Goal: Ask a question

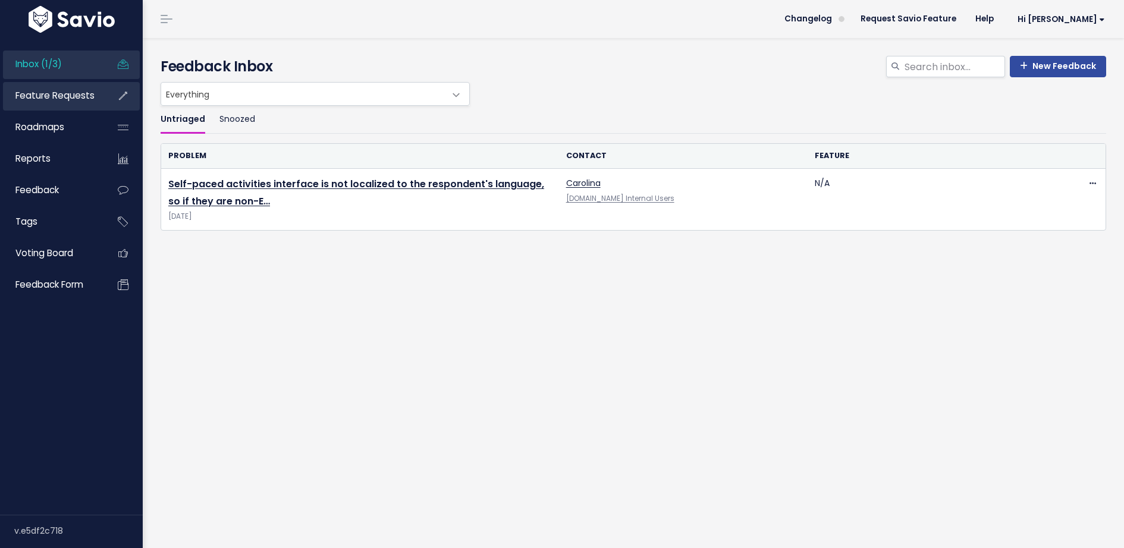
click at [69, 91] on span "Feature Requests" at bounding box center [54, 95] width 79 height 12
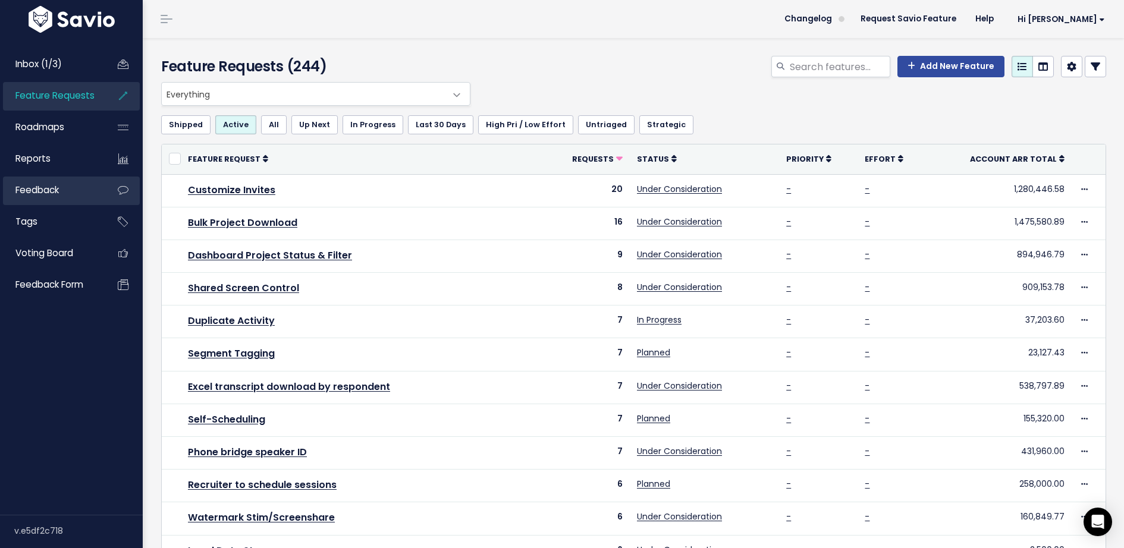
click at [48, 189] on span "Feedback" at bounding box center [36, 190] width 43 height 12
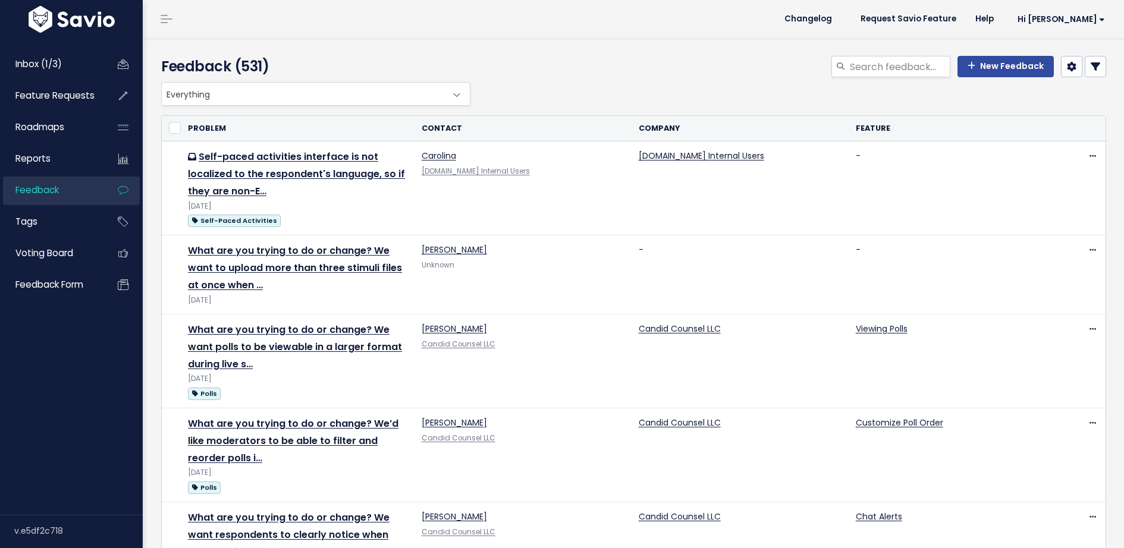
select select
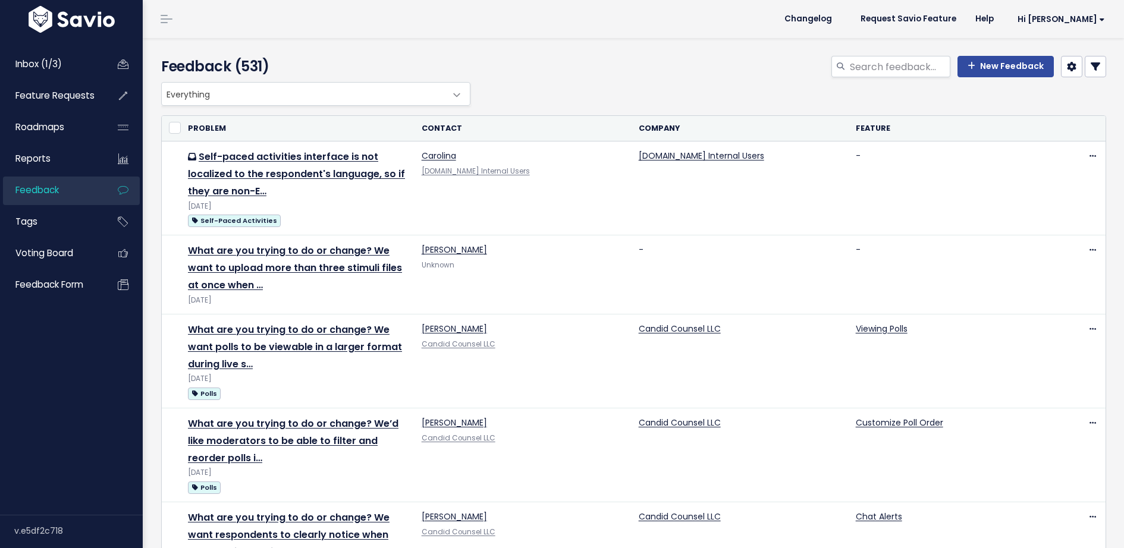
click at [1099, 68] on icon at bounding box center [1096, 67] width 10 height 10
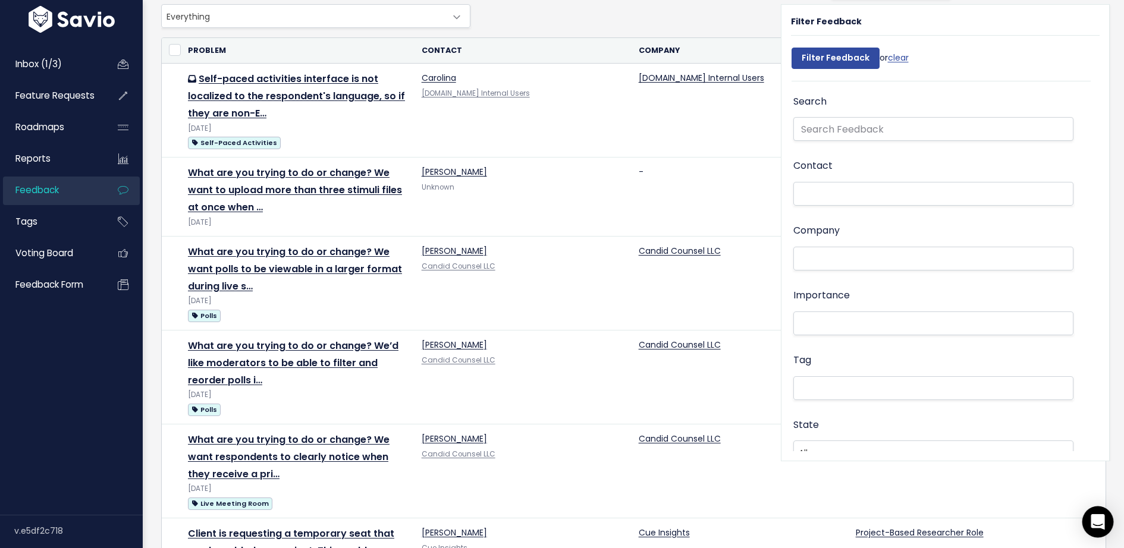
click at [1100, 527] on icon "Open Intercom Messenger" at bounding box center [1098, 522] width 14 height 15
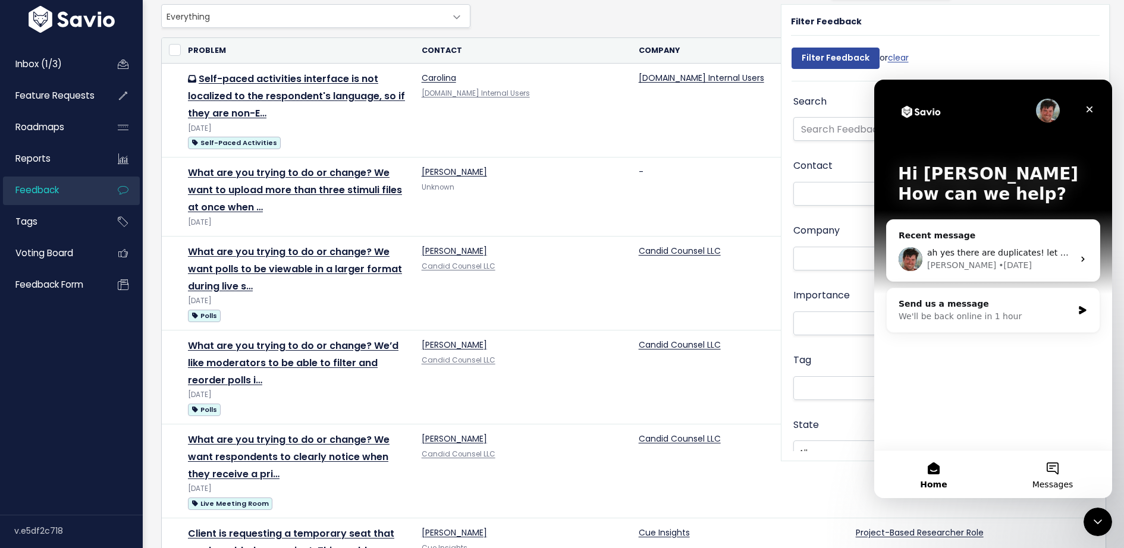
click at [1057, 478] on button "Messages" at bounding box center [1052, 475] width 119 height 48
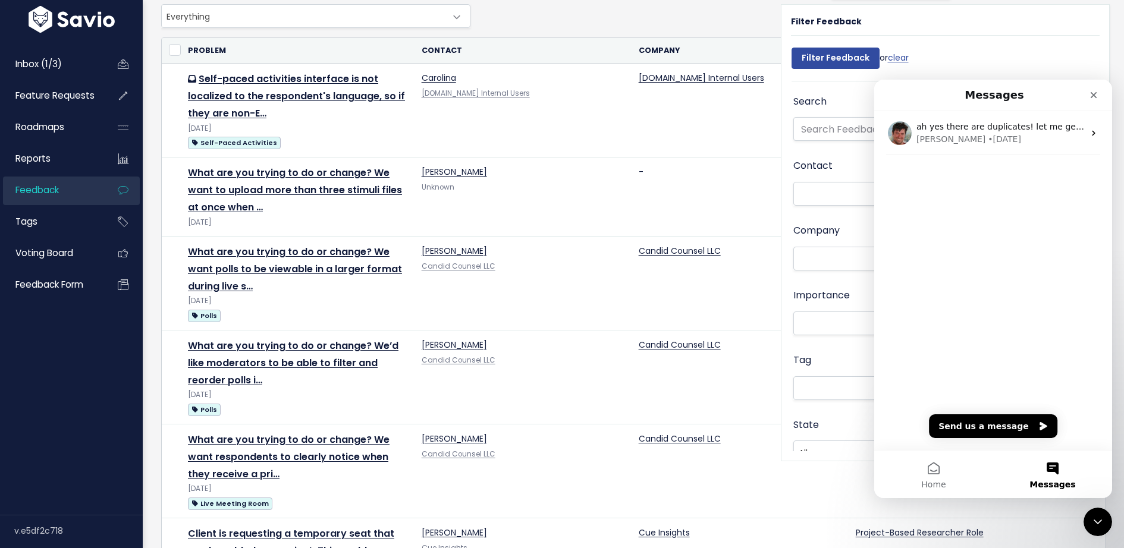
click at [978, 347] on div "ah yes there are duplicates! let me get my SFDC team to clean this up so it'll …" at bounding box center [993, 280] width 238 height 339
click at [996, 425] on button "Send us a message" at bounding box center [993, 427] width 128 height 24
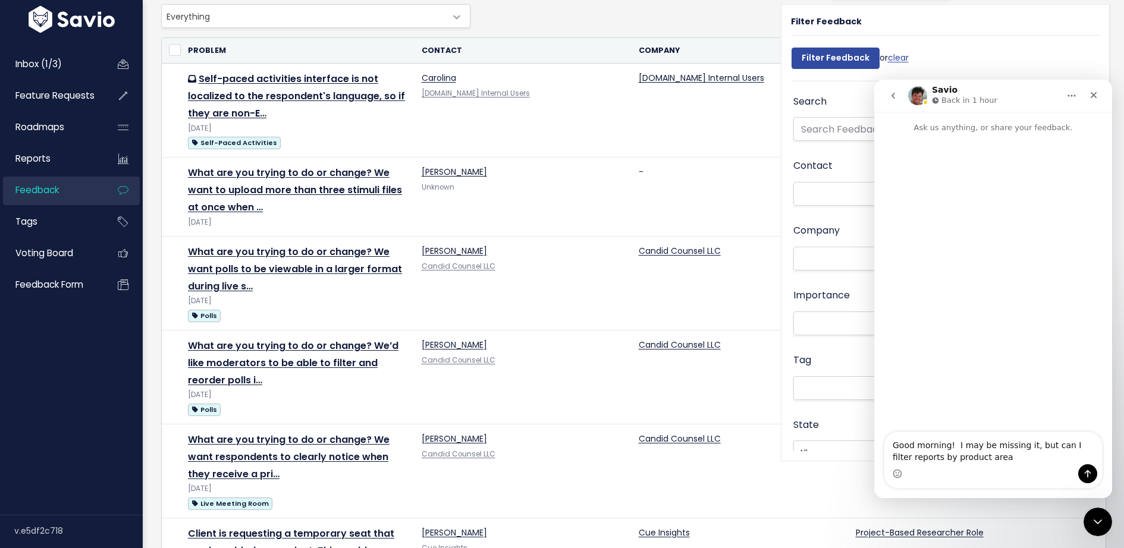
type textarea "Good morning! I may be missing it, but can I filter reports by product area?"
